Goal: Register for event/course

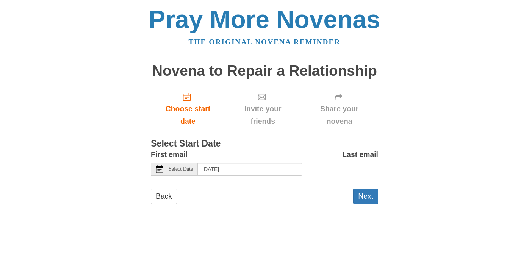
click at [169, 172] on span "Select Date" at bounding box center [181, 169] width 24 height 5
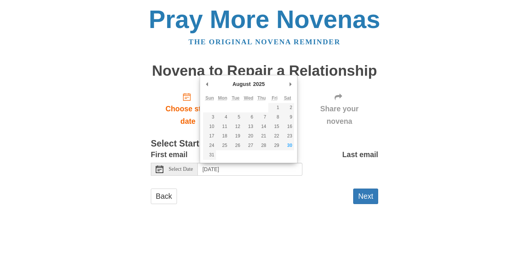
click at [164, 172] on div "Select Date" at bounding box center [174, 169] width 47 height 13
type input "Saturday, August 30th"
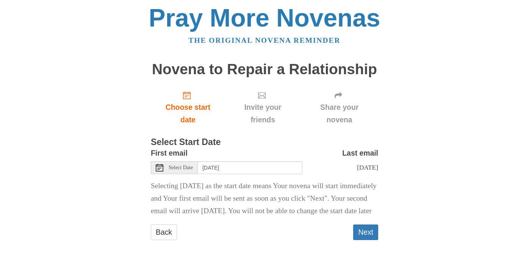
scroll to position [10, 0]
click at [161, 164] on icon at bounding box center [160, 168] width 8 height 8
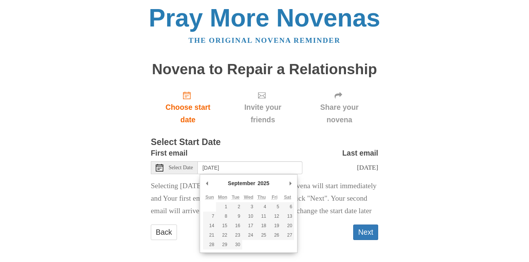
click at [289, 138] on h3 "Select Start Date" at bounding box center [264, 143] width 227 height 10
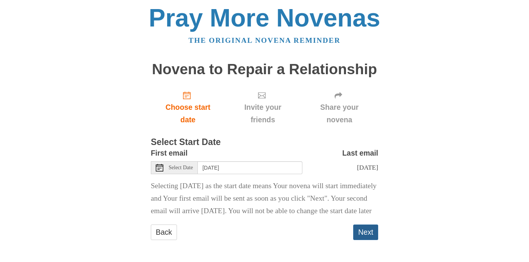
click at [360, 231] on button "Next" at bounding box center [365, 233] width 25 height 16
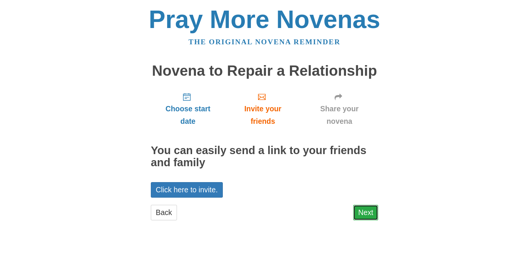
click at [365, 214] on link "Next" at bounding box center [365, 213] width 25 height 16
